Goal: Task Accomplishment & Management: Use online tool/utility

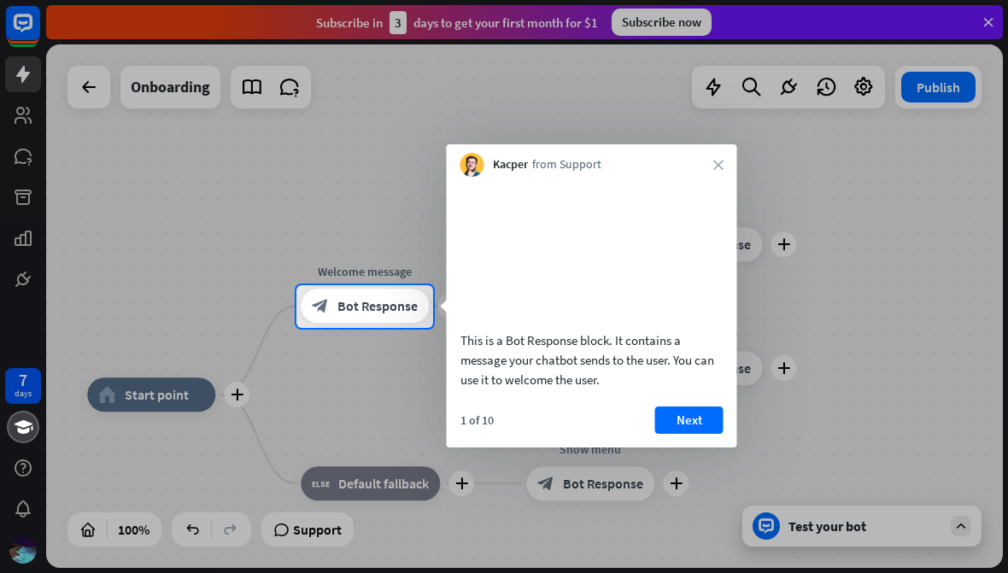
click at [702, 188] on video at bounding box center [592, 251] width 263 height 132
click at [719, 167] on icon "close" at bounding box center [718, 165] width 10 height 10
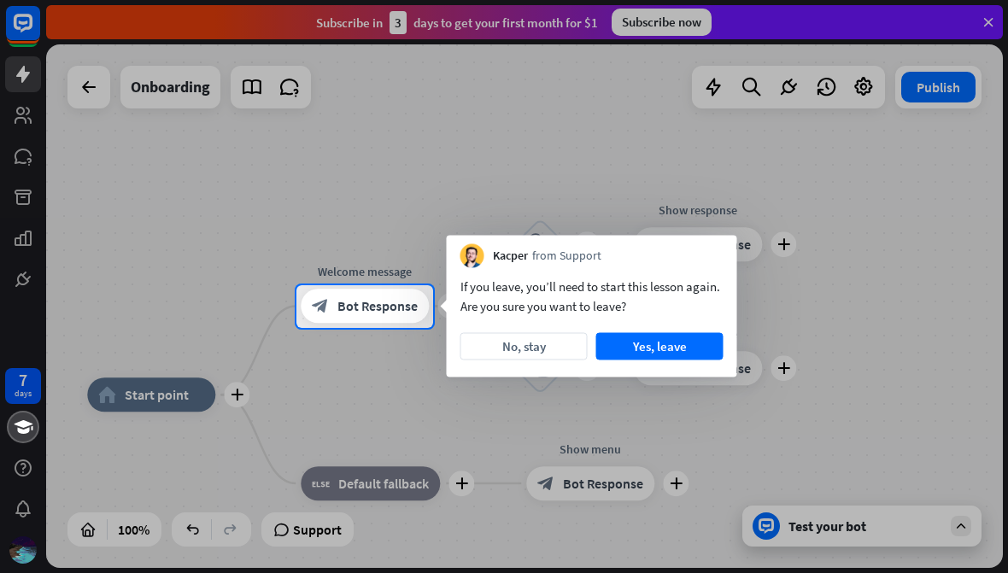
click at [548, 355] on button "No, stay" at bounding box center [524, 346] width 127 height 27
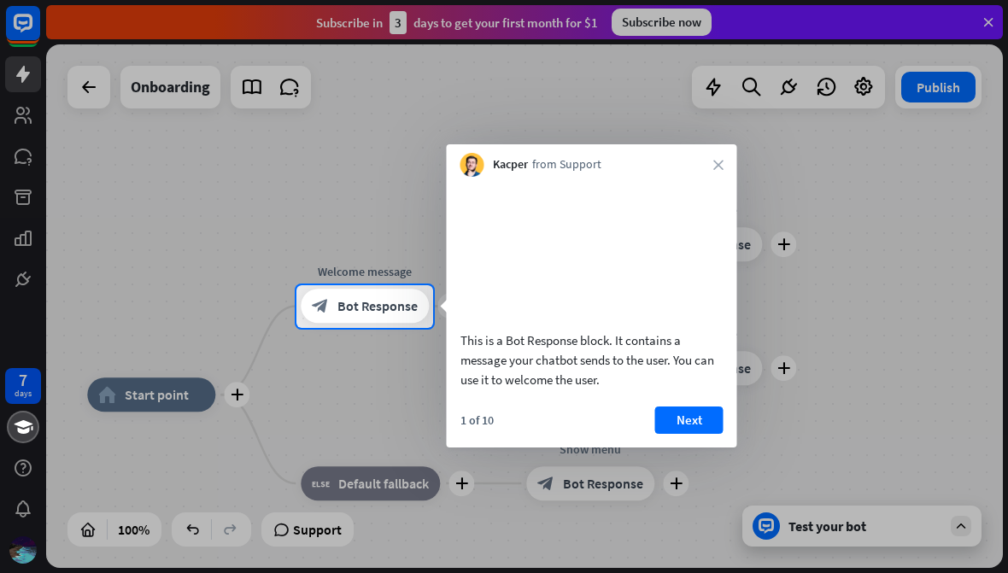
click at [704, 167] on div "Kacper from Support close" at bounding box center [592, 160] width 291 height 32
click at [718, 160] on icon "close" at bounding box center [718, 165] width 10 height 10
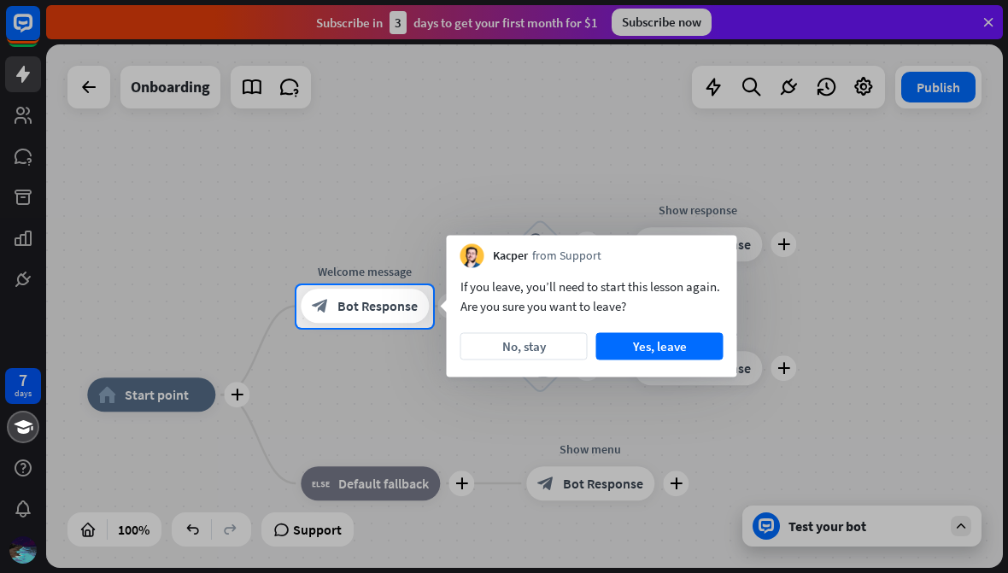
click at [537, 347] on button "No, stay" at bounding box center [524, 346] width 127 height 27
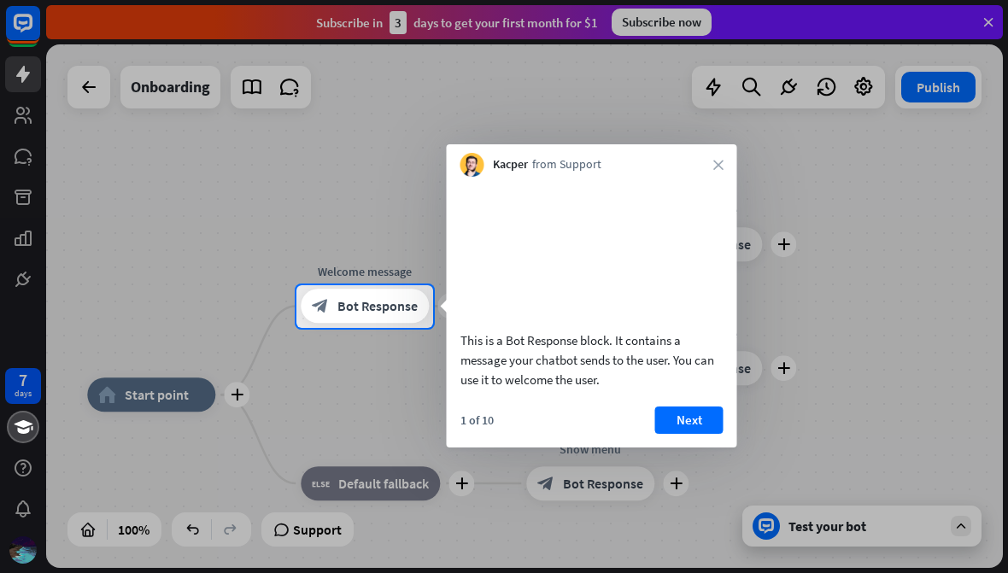
click at [701, 434] on button "Next" at bounding box center [689, 420] width 68 height 27
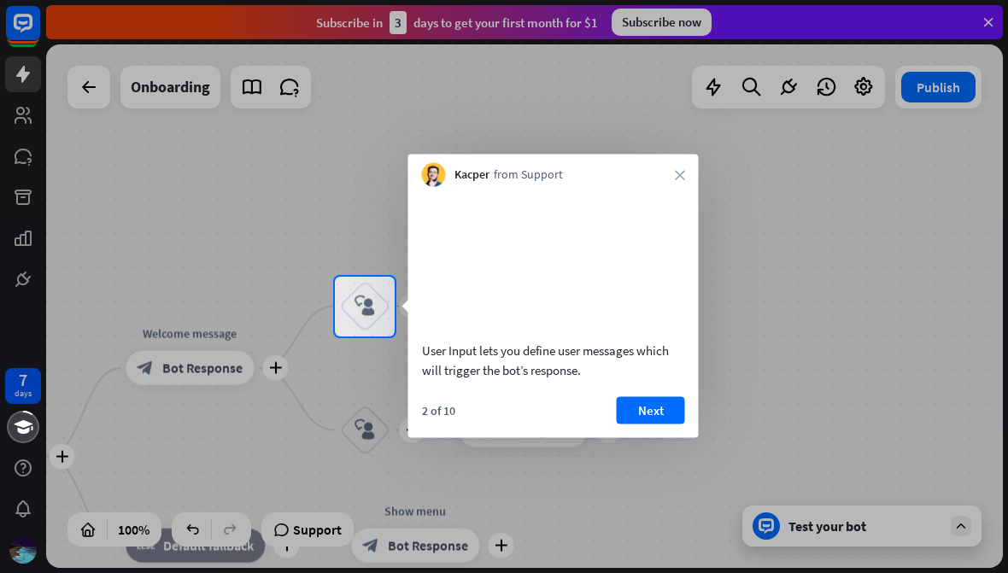
click at [650, 424] on button "Next" at bounding box center [651, 409] width 68 height 27
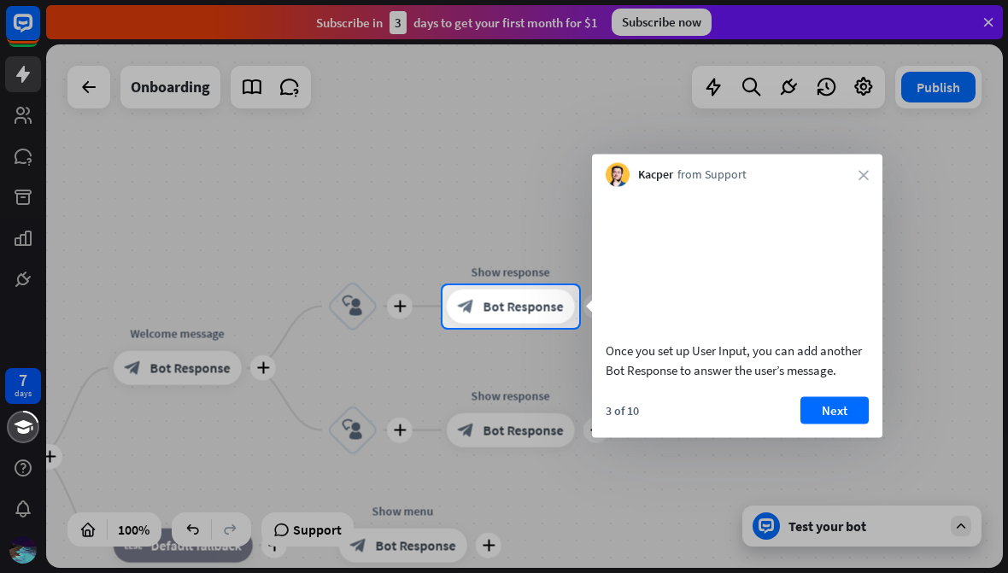
click at [659, 427] on div "3 of 10 Next" at bounding box center [737, 416] width 291 height 41
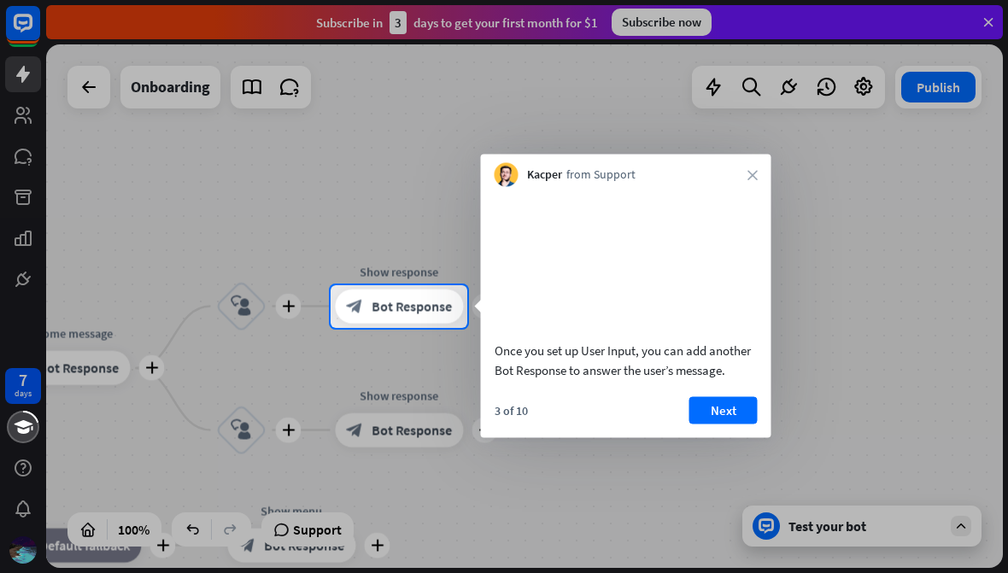
click at [661, 427] on div "3 of 10 Next" at bounding box center [626, 416] width 291 height 41
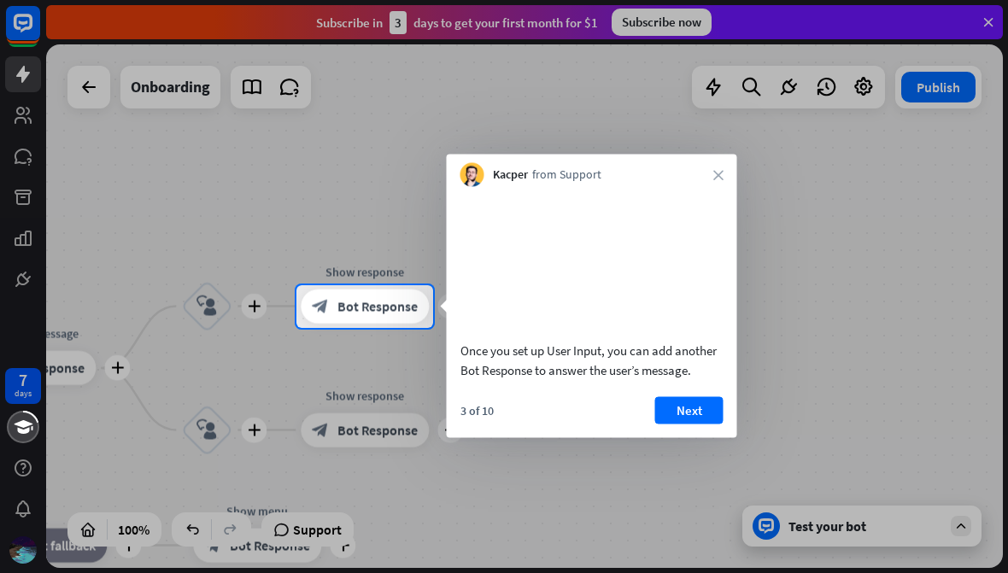
click at [702, 424] on button "Next" at bounding box center [689, 409] width 68 height 27
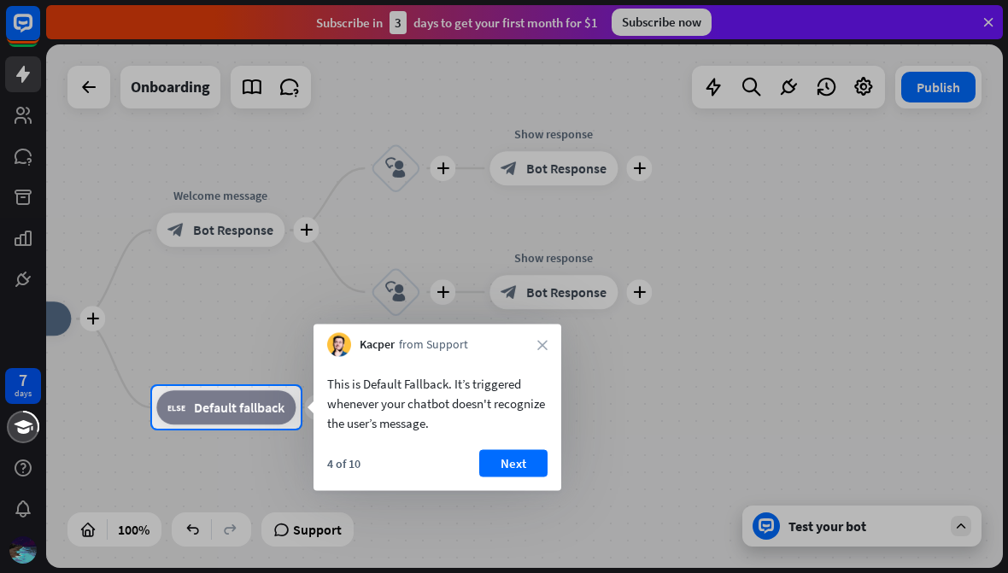
click at [700, 431] on div at bounding box center [504, 501] width 1008 height 144
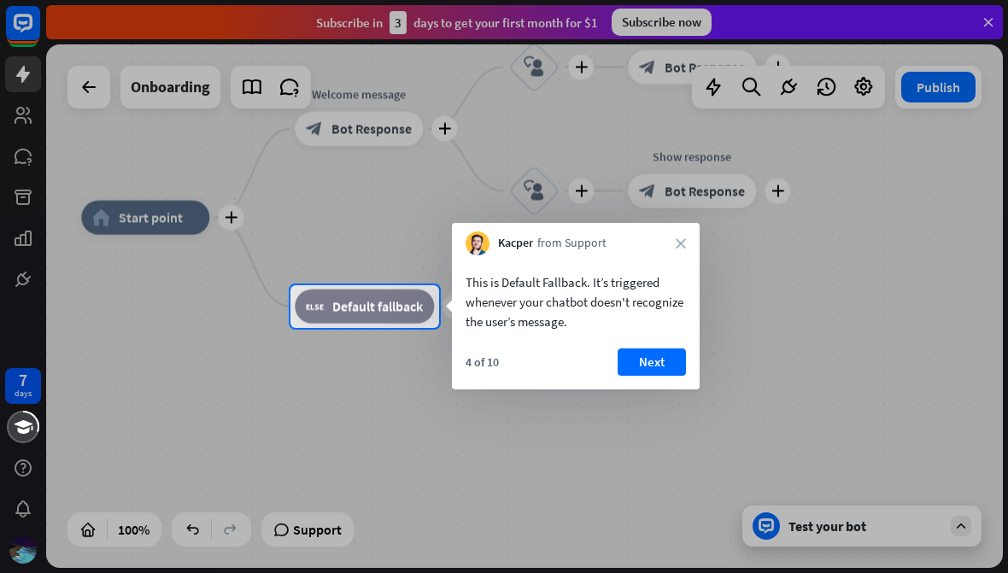
click at [672, 353] on button "Next" at bounding box center [652, 362] width 68 height 27
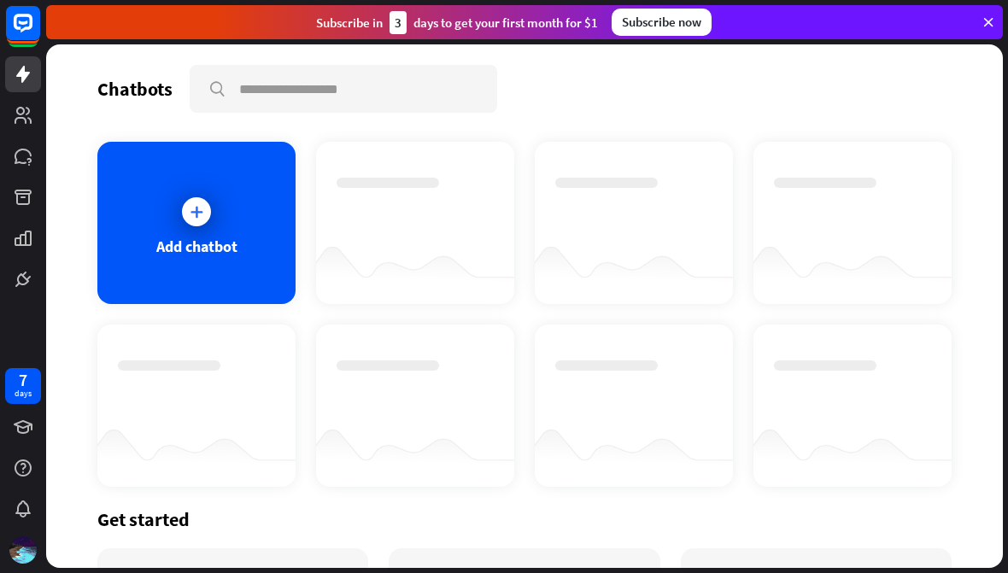
click at [516, 393] on div "Add chatbot" at bounding box center [524, 314] width 854 height 345
click at [184, 261] on div "Add chatbot" at bounding box center [196, 223] width 198 height 162
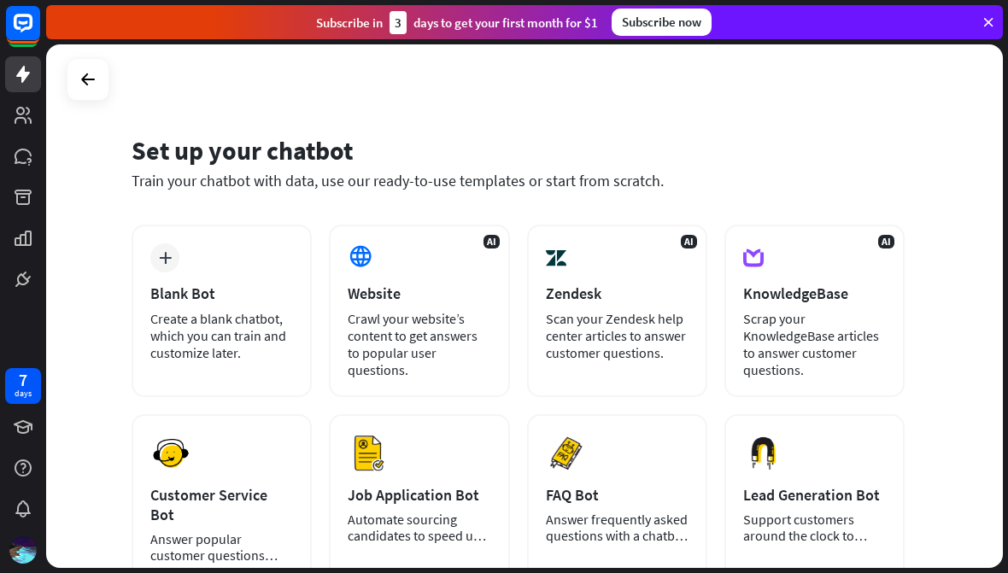
click at [189, 310] on div "Create a blank chatbot, which you can train and customize later." at bounding box center [221, 335] width 143 height 51
